Goal: Information Seeking & Learning: Learn about a topic

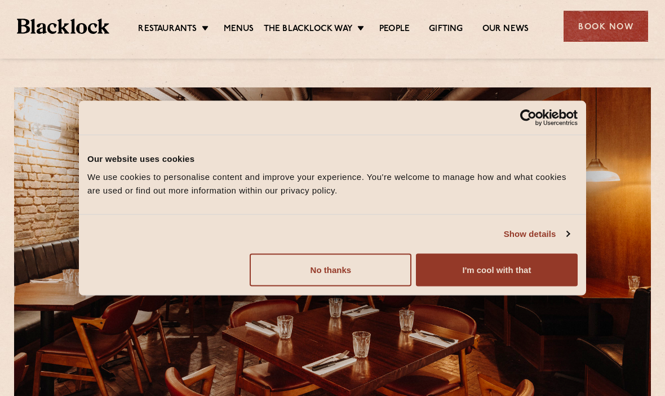
click at [520, 268] on button "I'm cool with that" at bounding box center [497, 269] width 162 height 33
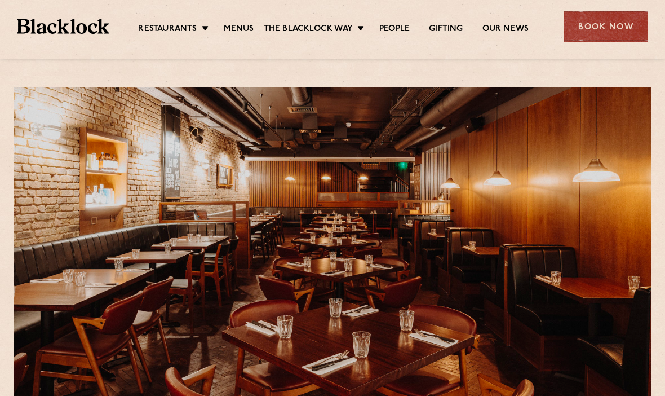
click at [237, 30] on link "Menus" at bounding box center [239, 29] width 30 height 11
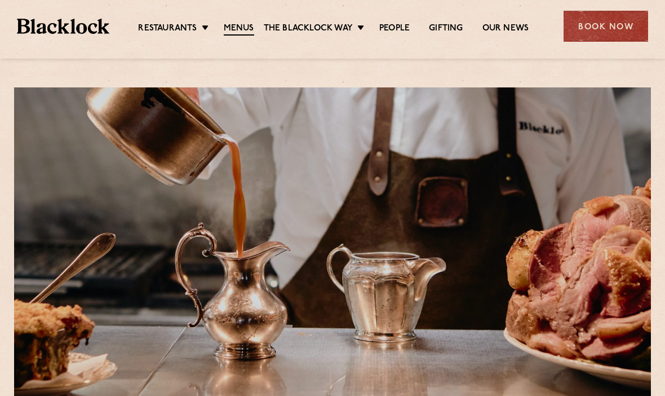
click at [0, 0] on link "Shoreditch" at bounding box center [0, 0] width 0 height 0
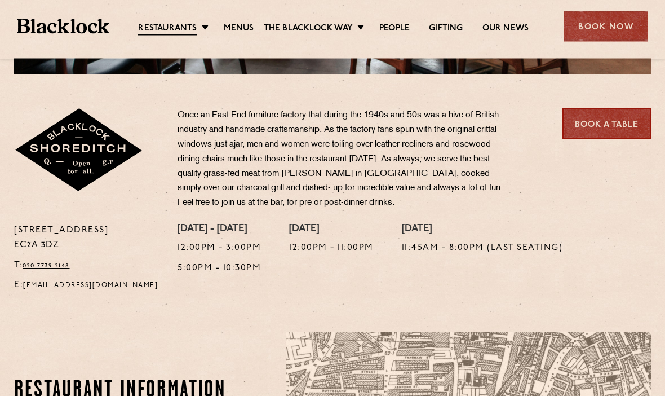
scroll to position [331, 0]
click at [398, 26] on link "People" at bounding box center [394, 28] width 30 height 11
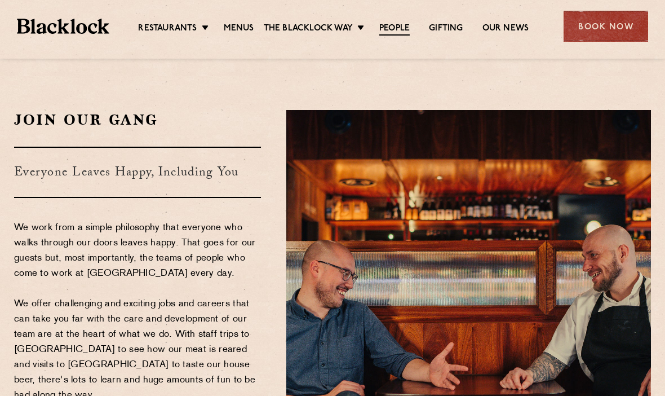
click at [239, 29] on link "Menus" at bounding box center [239, 28] width 30 height 11
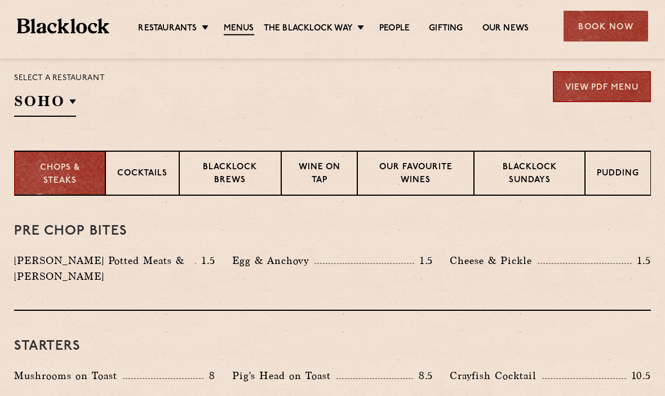
scroll to position [371, 0]
click at [144, 172] on p "Cocktails" at bounding box center [142, 174] width 50 height 14
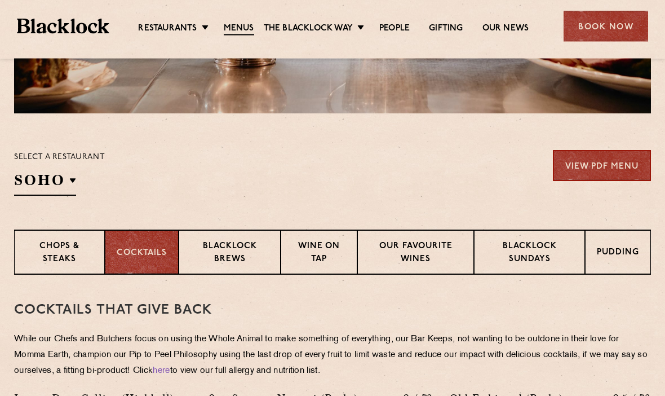
scroll to position [288, 0]
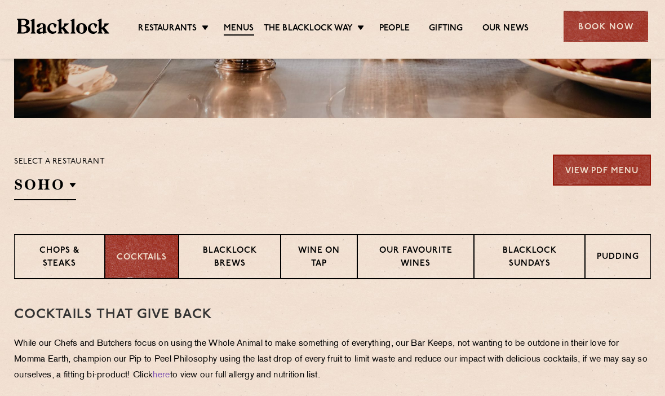
click at [613, 246] on div "Pudding" at bounding box center [618, 256] width 66 height 45
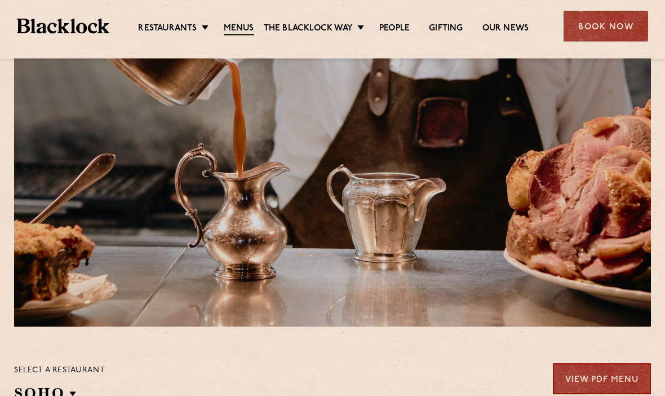
scroll to position [0, 0]
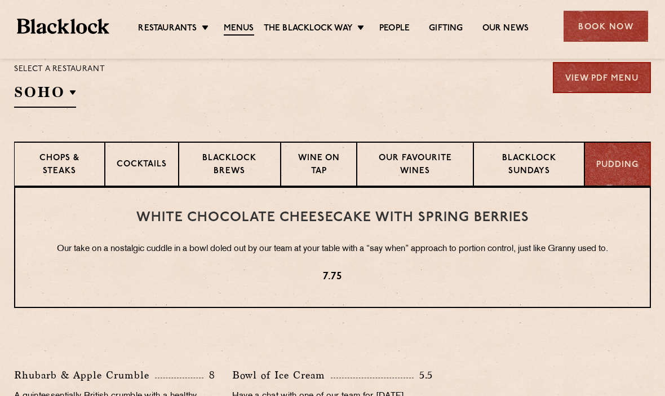
click at [60, 162] on p "Chops & Steaks" at bounding box center [59, 165] width 67 height 26
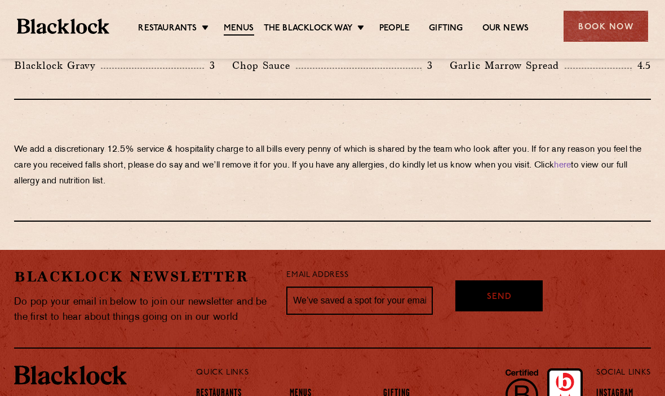
scroll to position [1968, 0]
